Goal: Task Accomplishment & Management: Complete application form

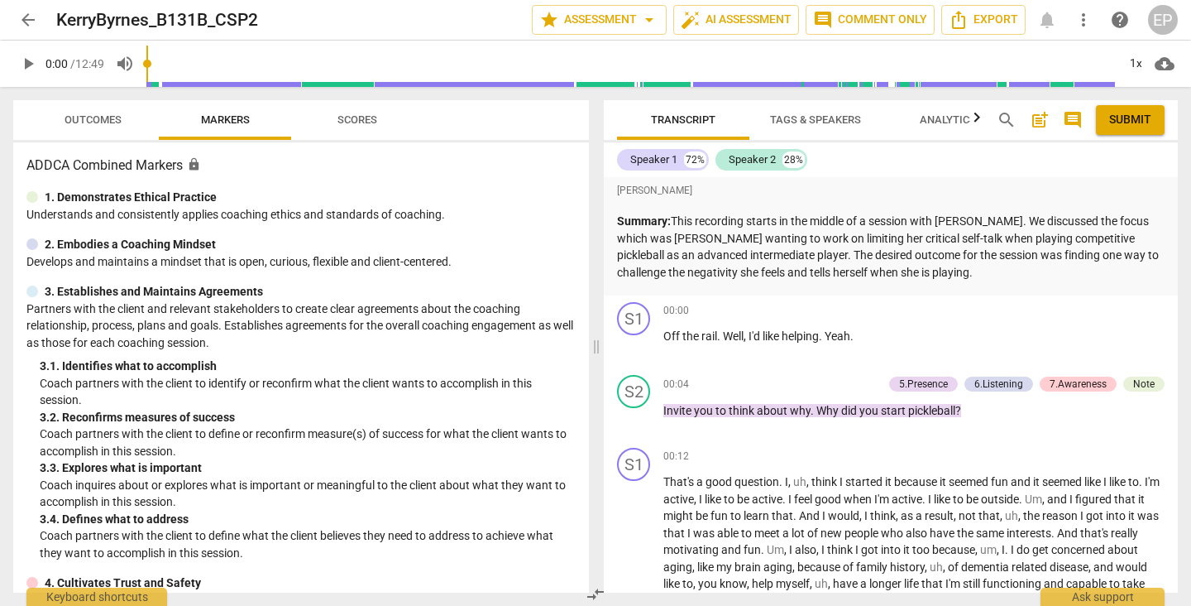
click at [24, 17] on span "arrow_back" at bounding box center [28, 20] width 20 height 20
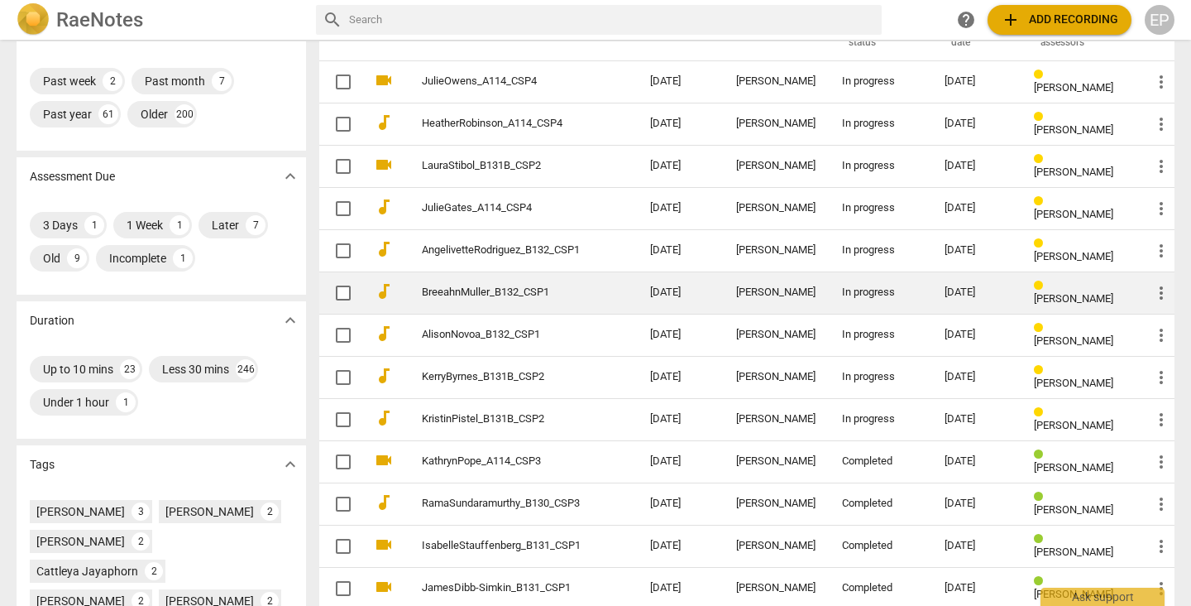
scroll to position [153, 0]
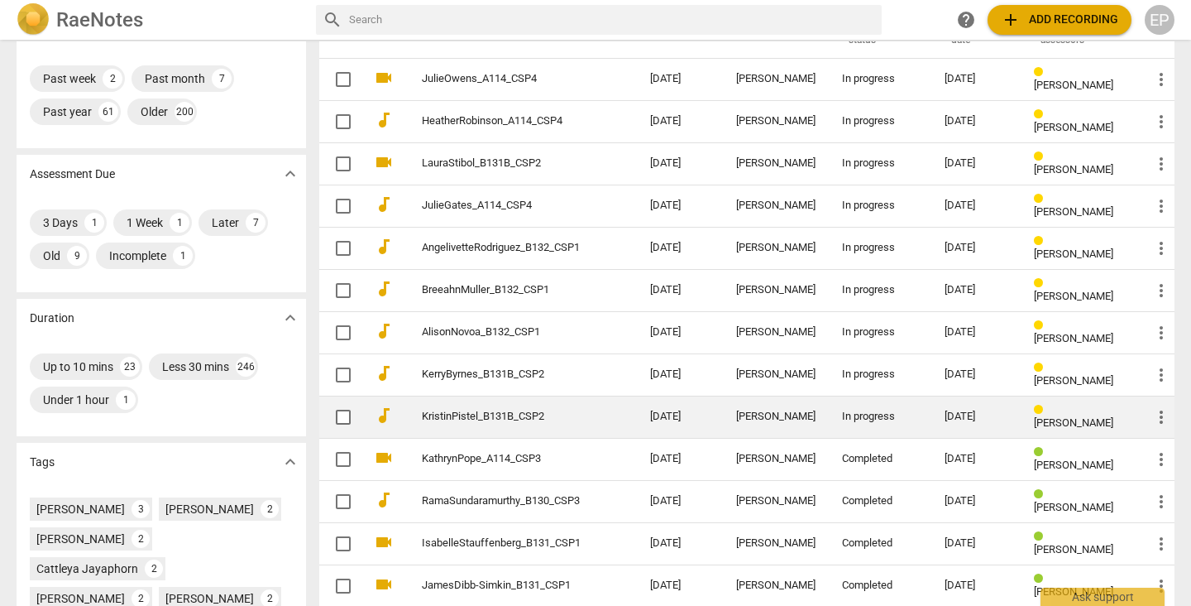
click at [887, 418] on div "In progress" at bounding box center [880, 416] width 76 height 12
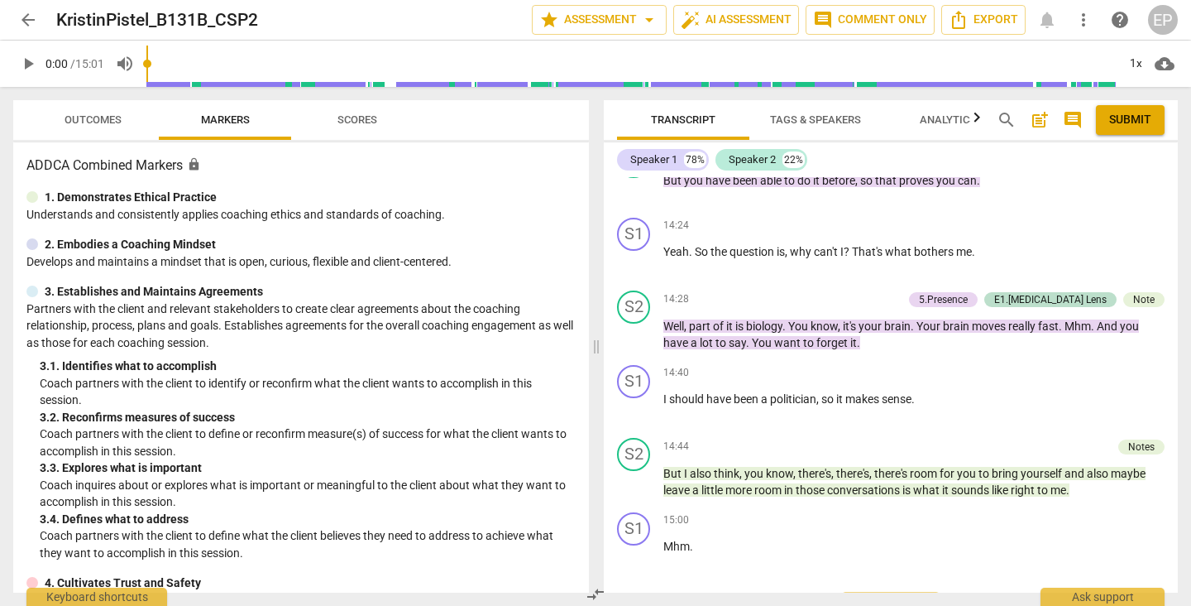
scroll to position [4612, 0]
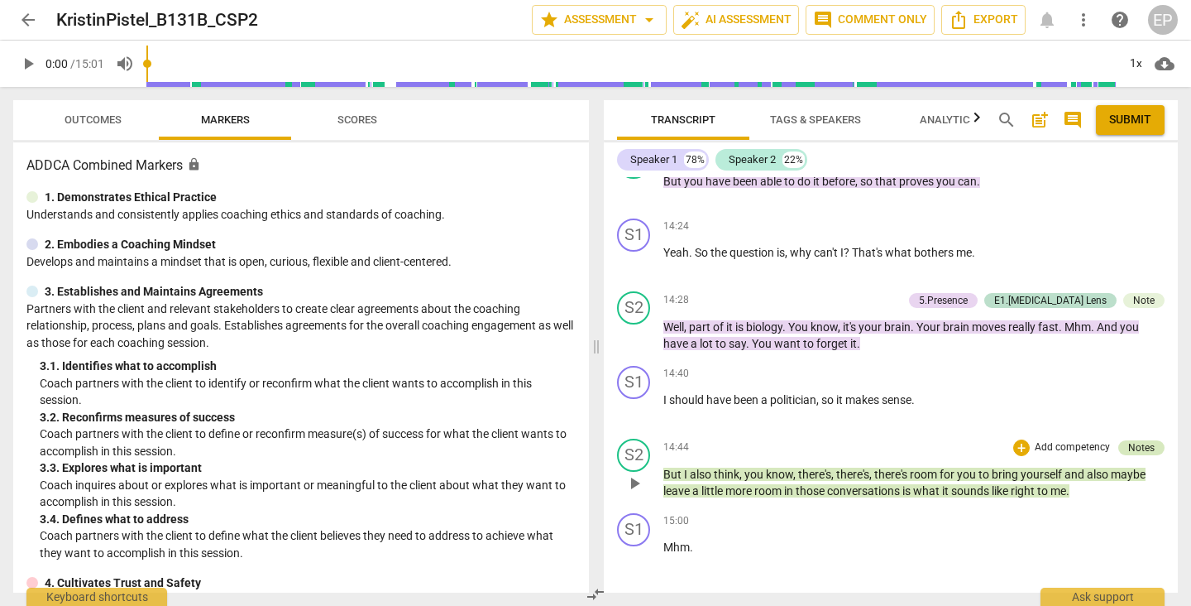
click at [1135, 440] on div "Notes" at bounding box center [1142, 447] width 26 height 15
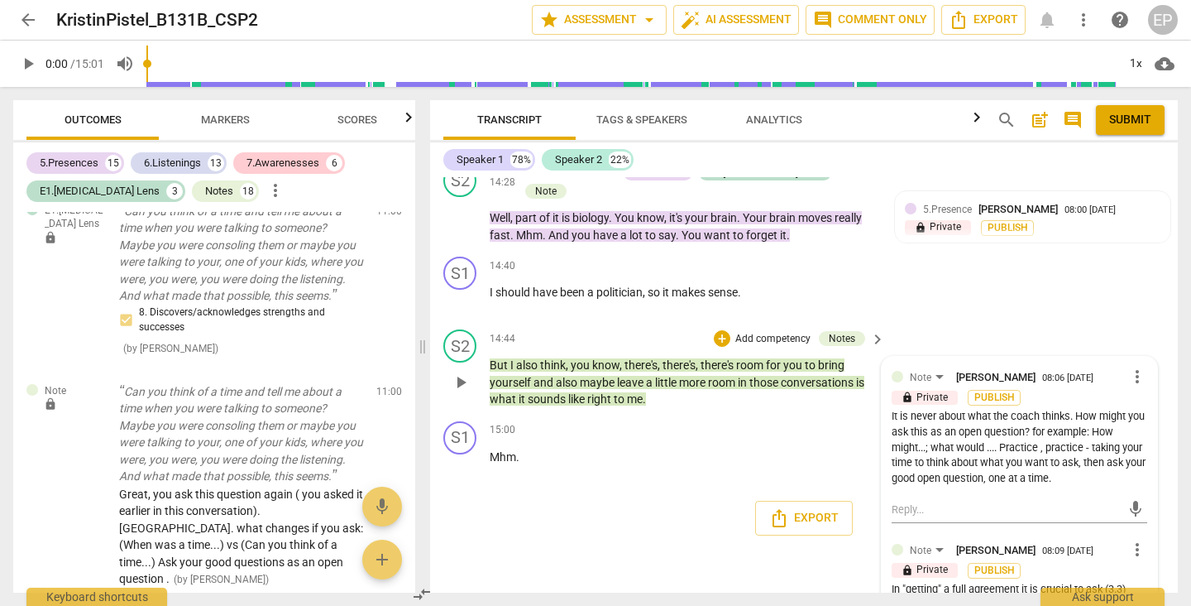
scroll to position [5340, 0]
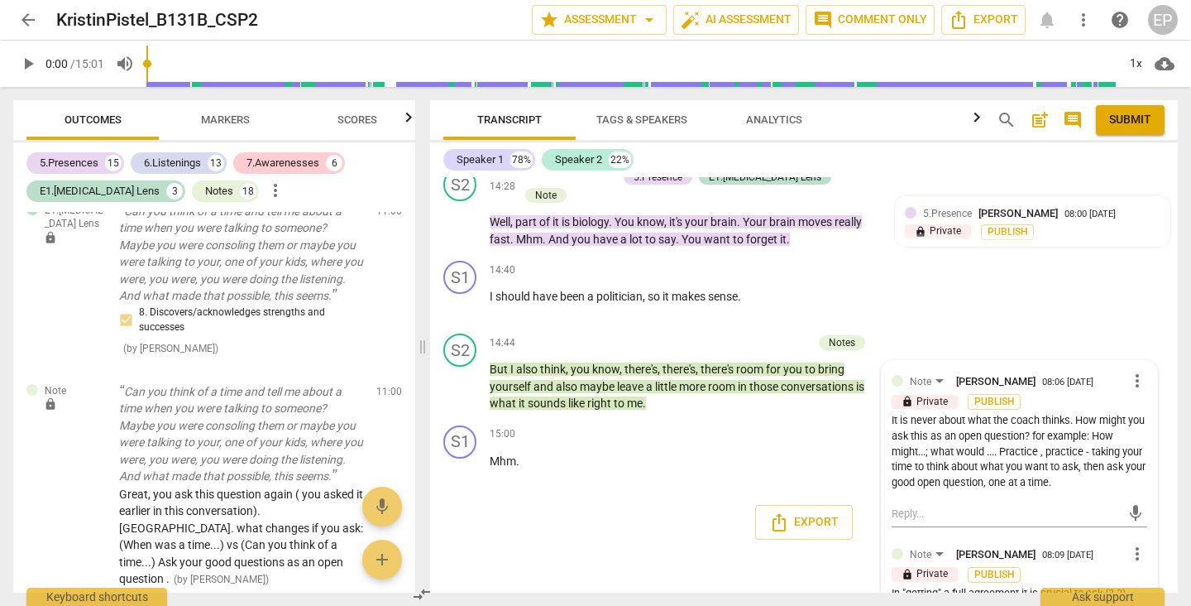
click at [1124, 119] on span "Submit" at bounding box center [1131, 120] width 42 height 17
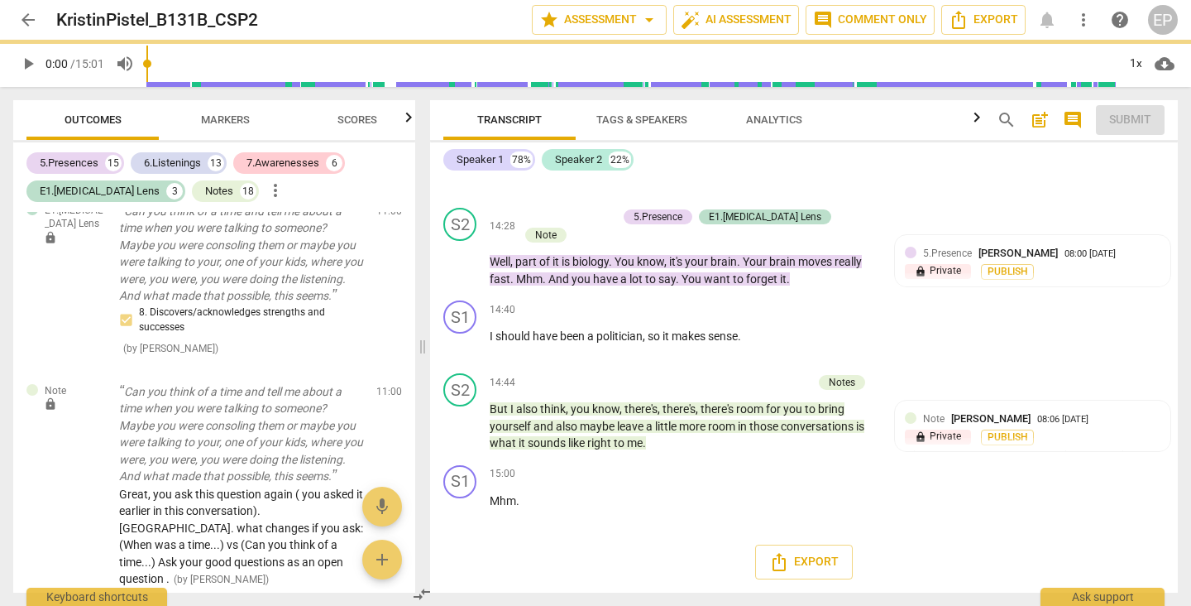
scroll to position [5198, 0]
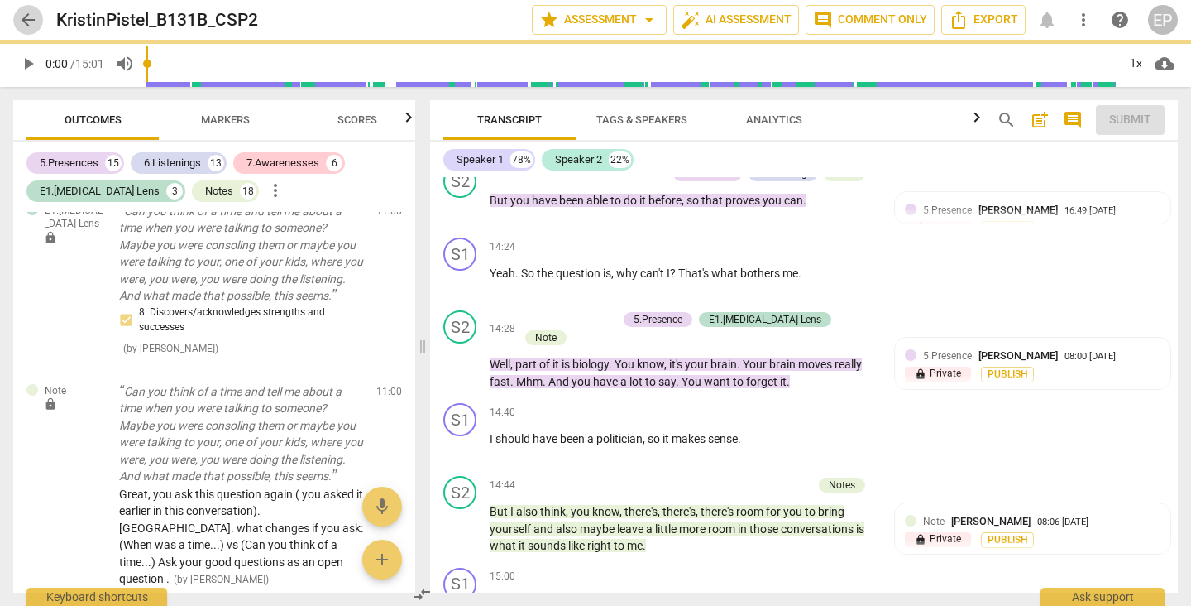
click at [24, 15] on span "arrow_back" at bounding box center [28, 20] width 20 height 20
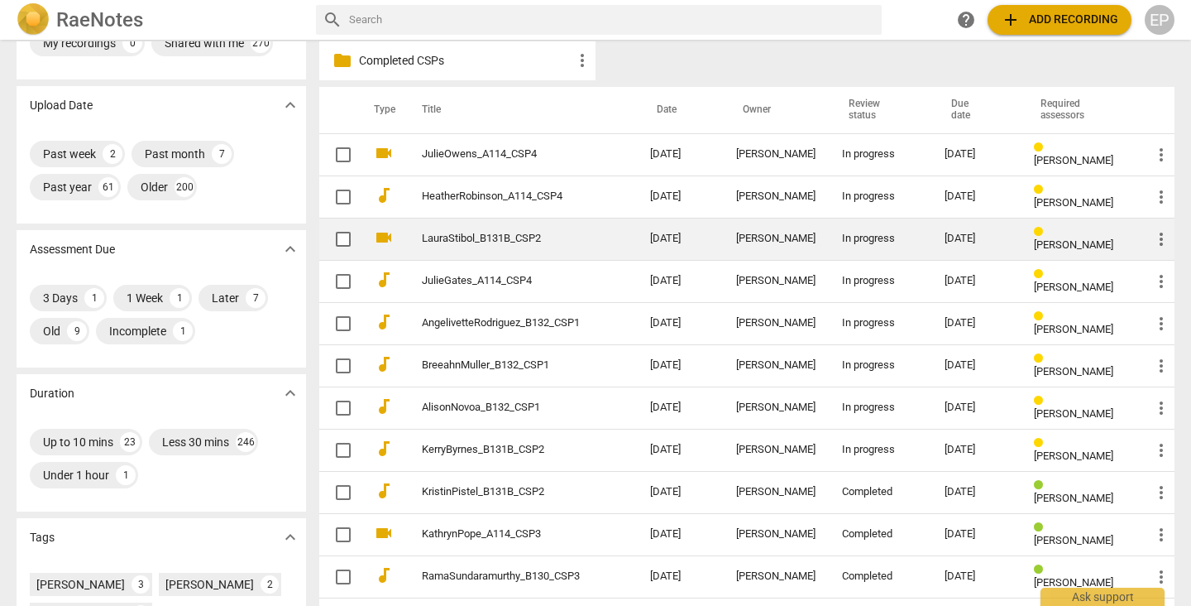
scroll to position [79, 0]
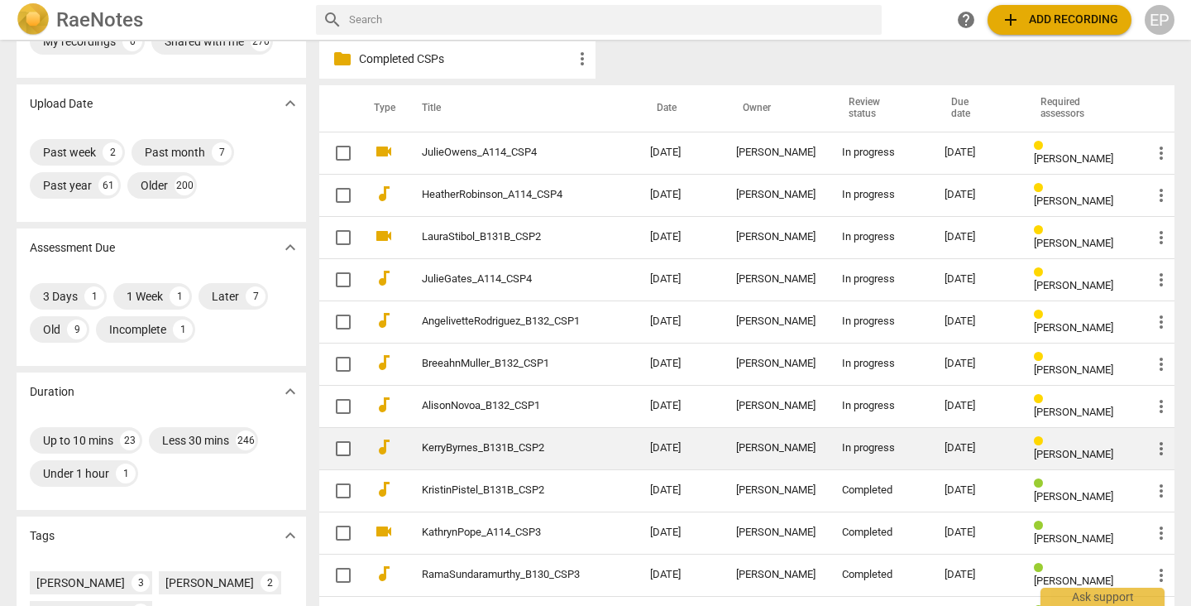
click at [803, 449] on div "[PERSON_NAME]" at bounding box center [775, 448] width 79 height 12
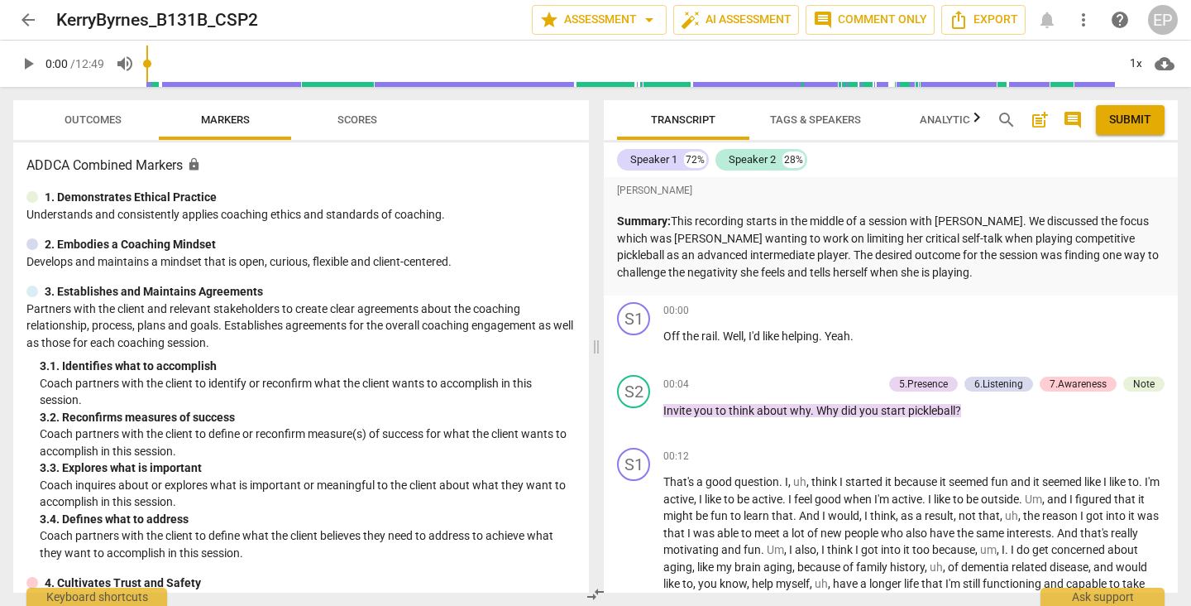
click at [28, 17] on span "arrow_back" at bounding box center [28, 20] width 20 height 20
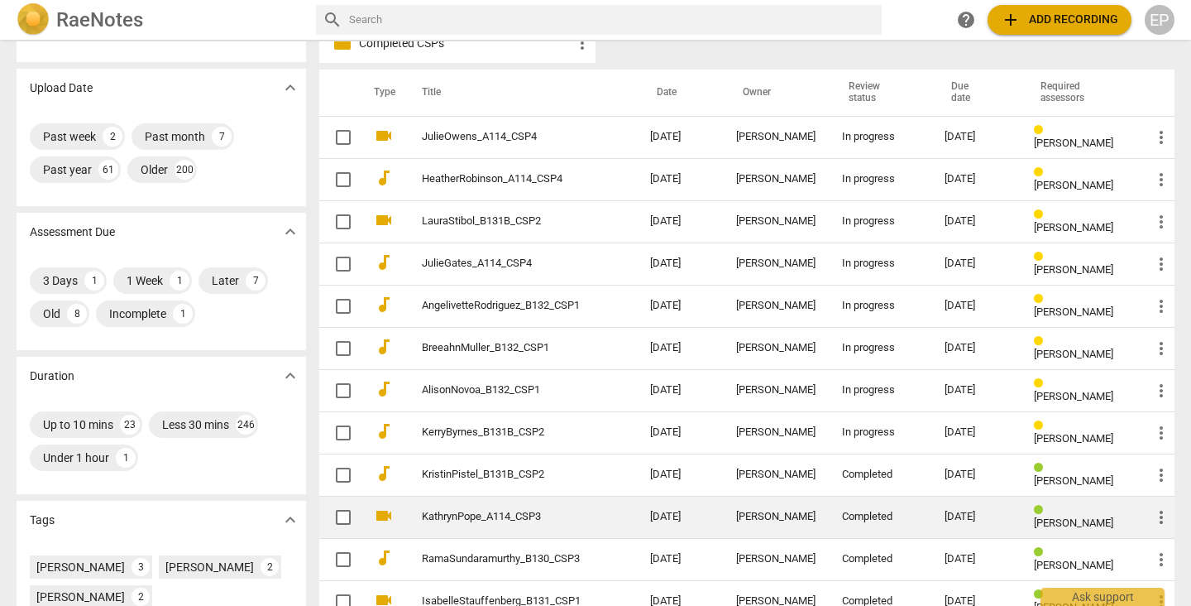
scroll to position [98, 0]
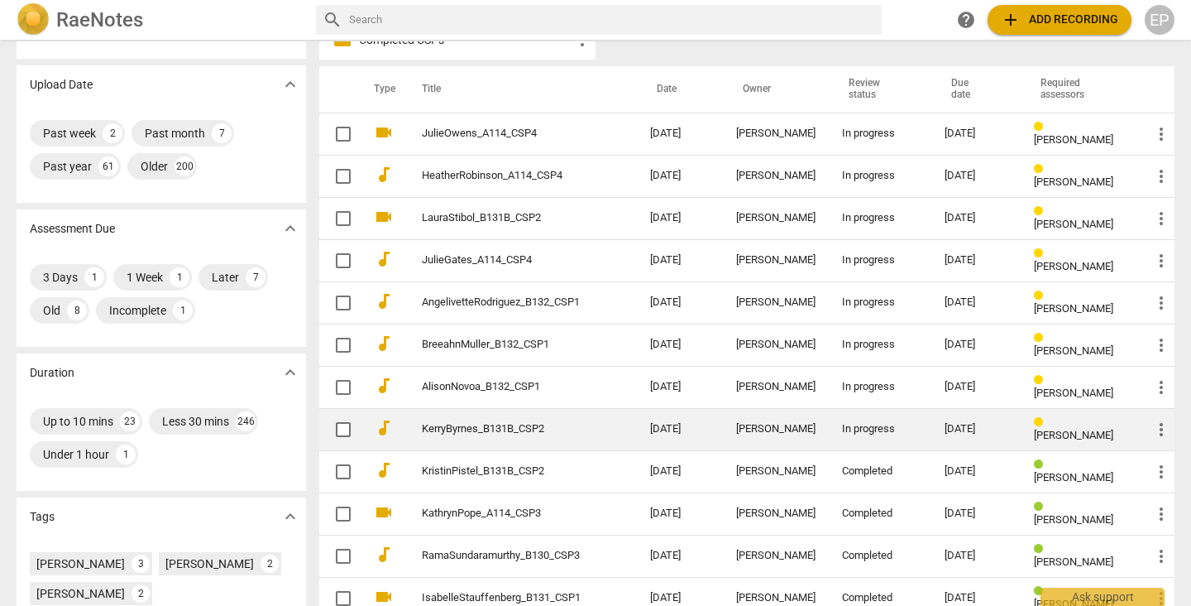
click at [764, 430] on div "[PERSON_NAME]" at bounding box center [775, 429] width 79 height 12
